Goal: Find specific page/section: Find specific page/section

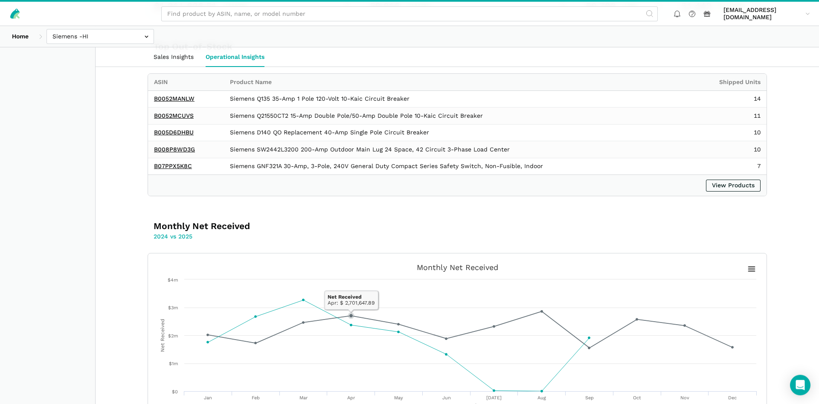
scroll to position [195, 0]
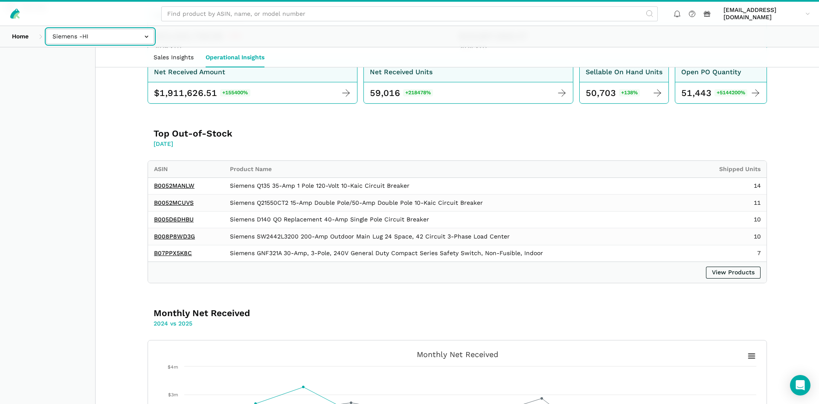
click at [97, 36] on input "text" at bounding box center [99, 36] width 107 height 15
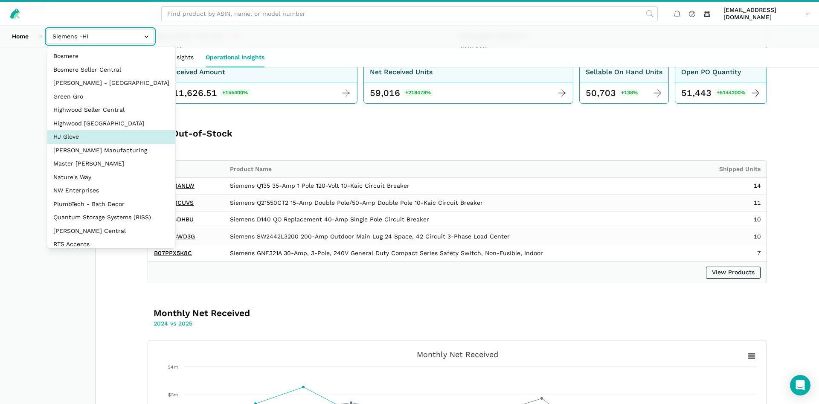
select select "t73pakFGjHrSAecWWVXzpEW4"
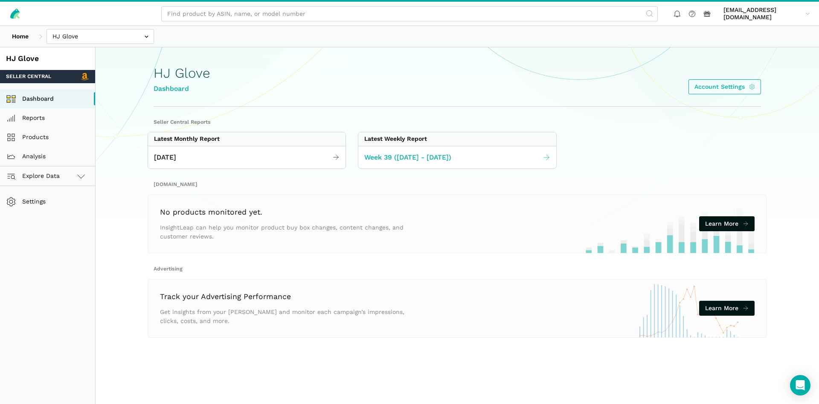
click at [396, 155] on span "Week 39 ([DATE] - [DATE])" at bounding box center [407, 157] width 87 height 11
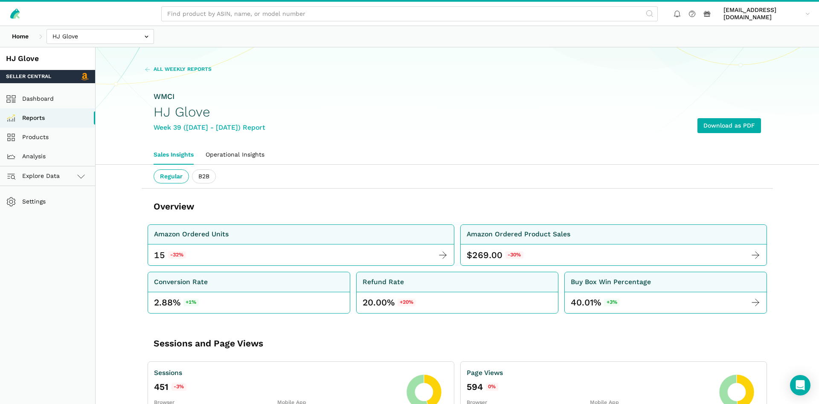
click at [161, 67] on span "All Weekly Reports" at bounding box center [182, 70] width 58 height 8
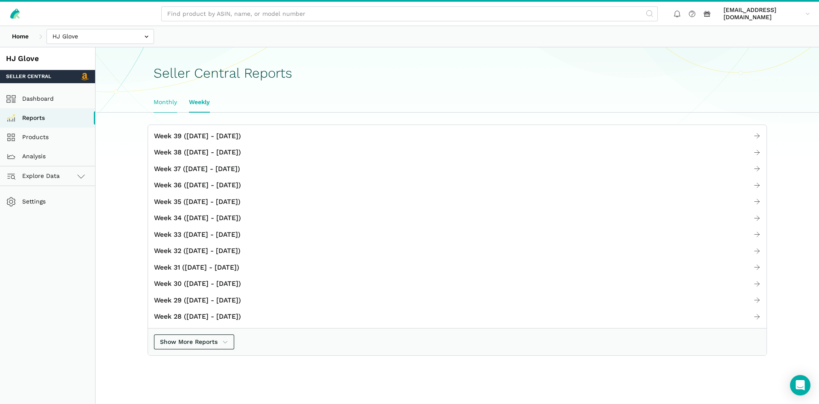
click at [174, 104] on link "Monthly" at bounding box center [165, 103] width 35 height 20
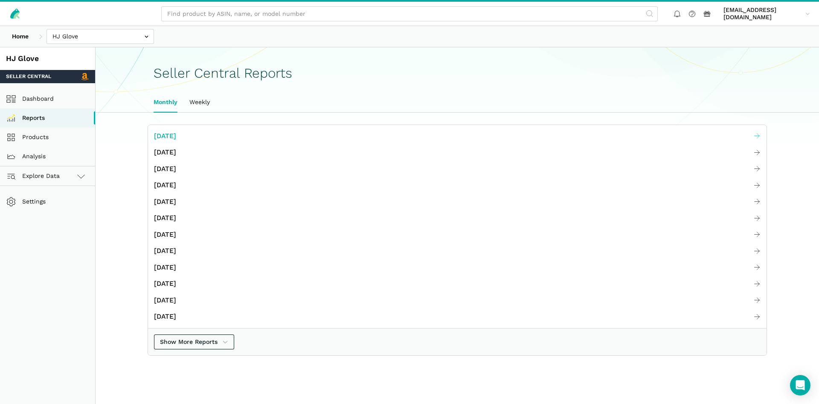
click at [176, 134] on span "[DATE]" at bounding box center [165, 136] width 22 height 11
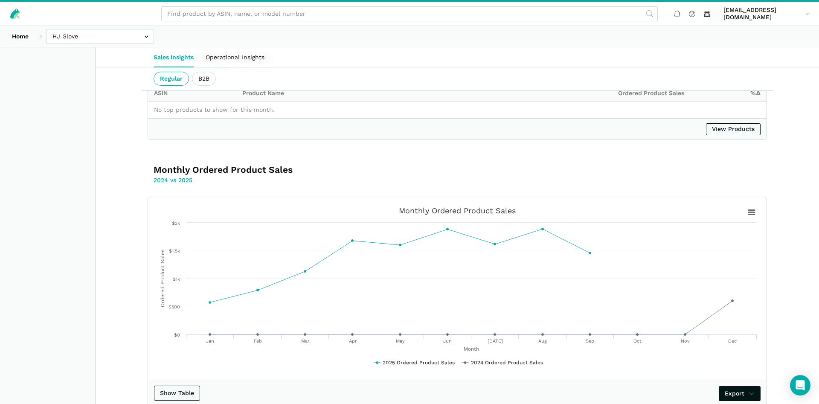
scroll to position [1354, 0]
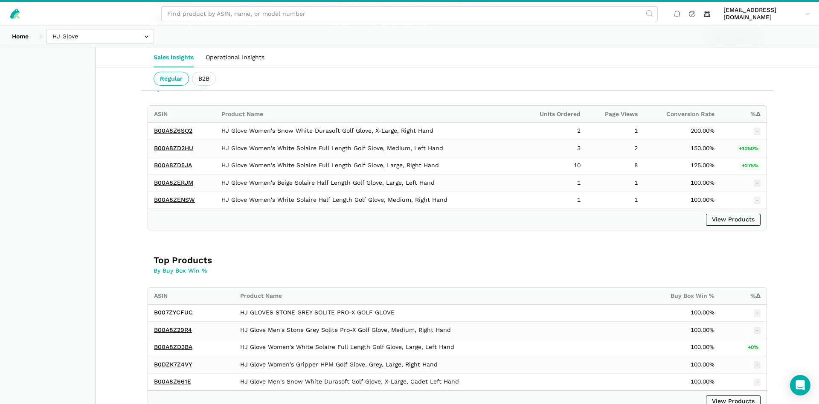
click at [91, 25] on div "jhoyos@wmciinc.com jhoyos@wmciinc.com Settings Team Settings Log out" at bounding box center [409, 14] width 819 height 24
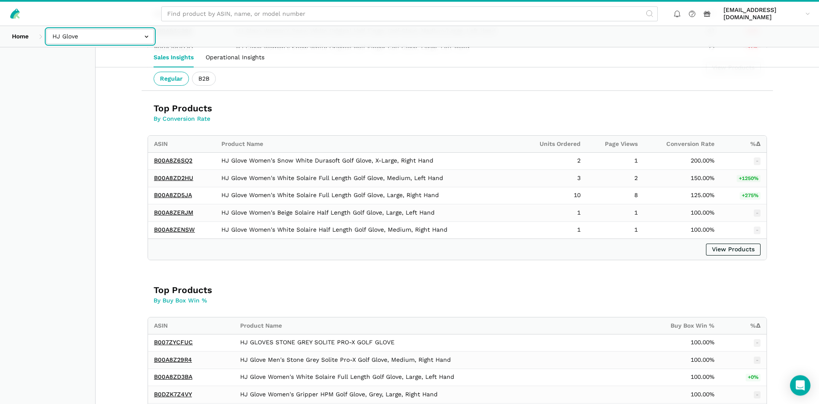
click at [90, 40] on input "text" at bounding box center [99, 36] width 107 height 15
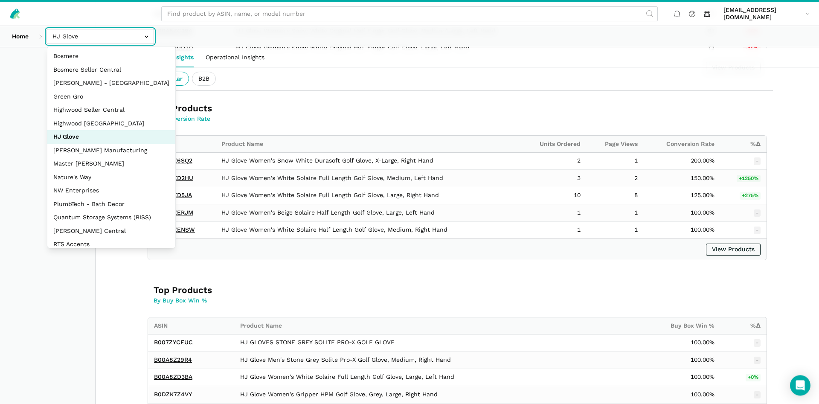
scroll to position [876, 0]
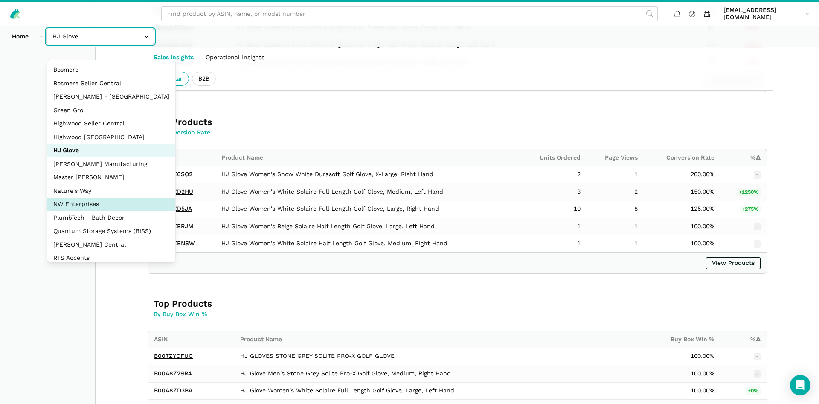
select select "8KcbEGzBHiJ2C1zNfhAn1h3U"
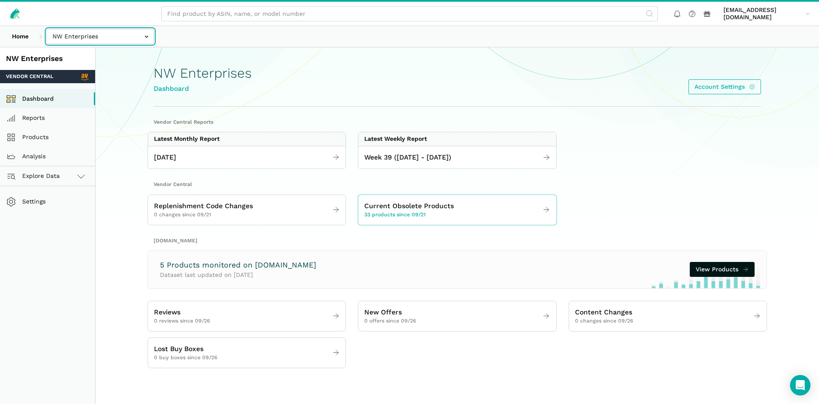
click at [93, 36] on input "text" at bounding box center [99, 36] width 107 height 15
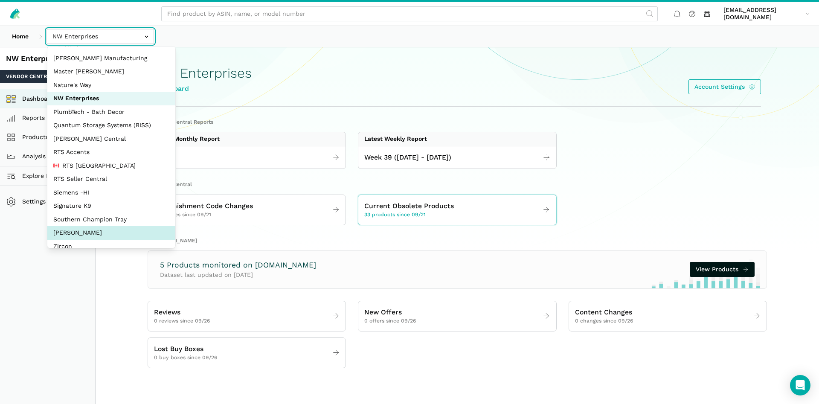
scroll to position [114, 0]
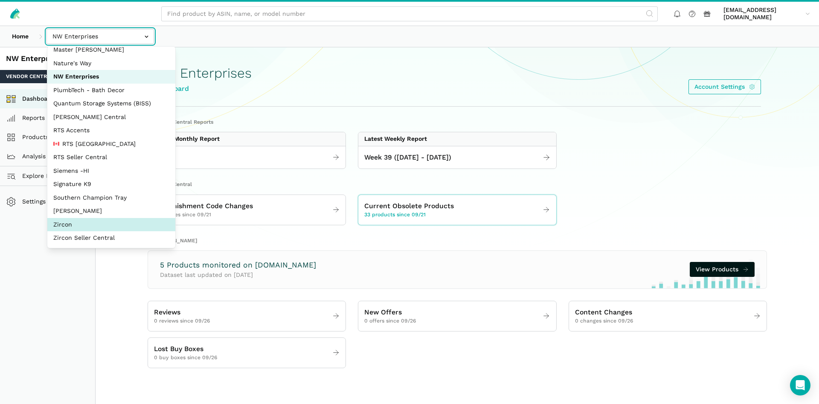
select select "DM38AQ3CPtVJ89bBDkVCzKzE"
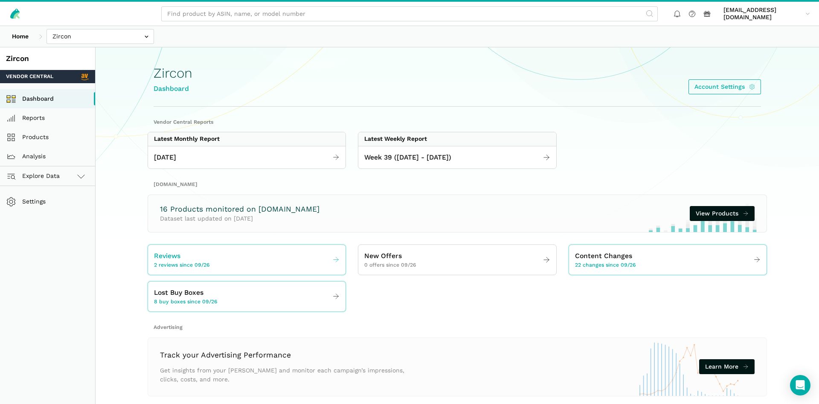
click at [178, 257] on span "Reviews" at bounding box center [167, 256] width 26 height 11
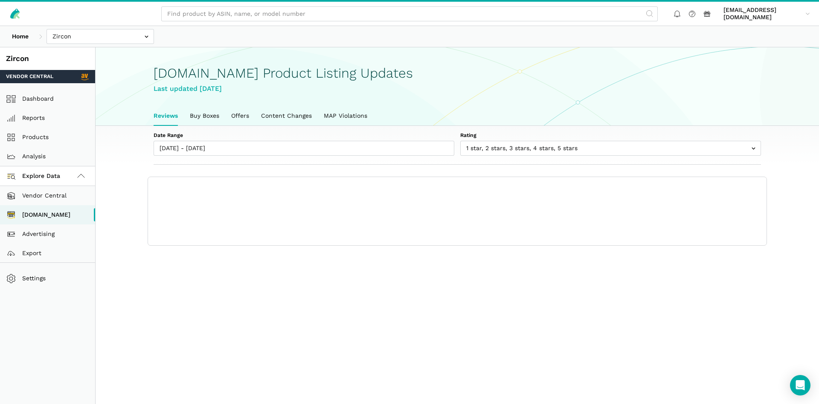
scroll to position [3, 0]
